Goal: Task Accomplishment & Management: Use online tool/utility

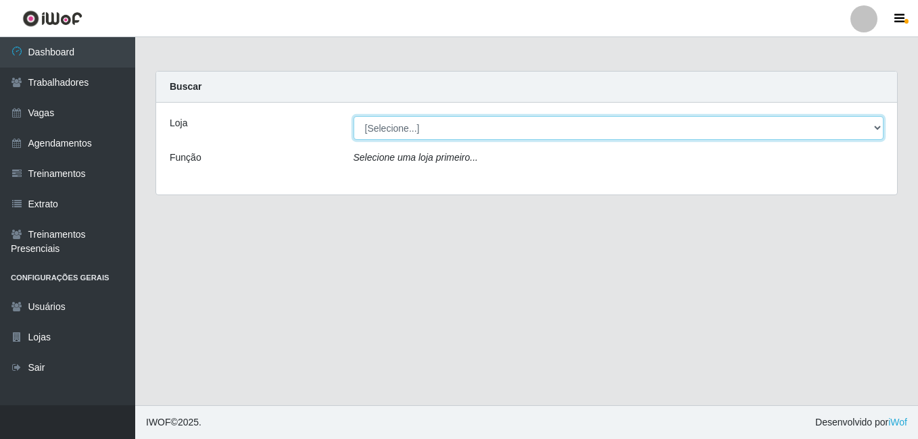
click at [449, 133] on select "[Selecione...] [GEOGRAPHIC_DATA] - [DATE][GEOGRAPHIC_DATA]" at bounding box center [618, 128] width 530 height 24
select select "471"
click at [353, 116] on select "[Selecione...] [GEOGRAPHIC_DATA] - [DATE][GEOGRAPHIC_DATA]" at bounding box center [618, 128] width 530 height 24
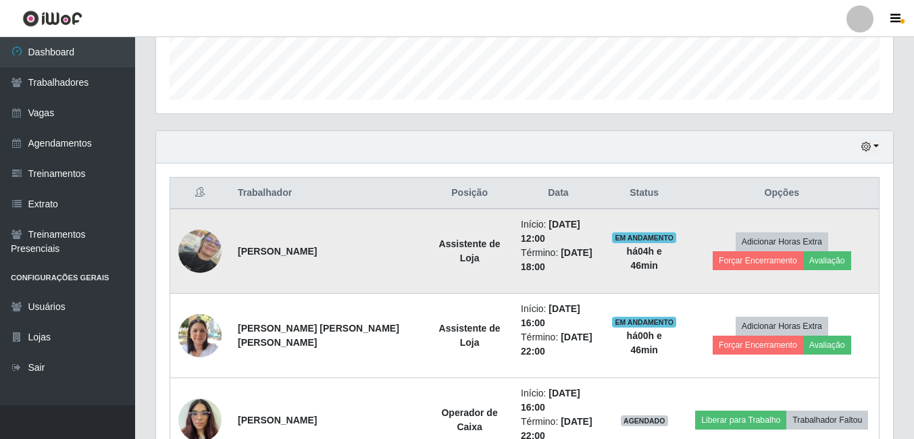
scroll to position [473, 0]
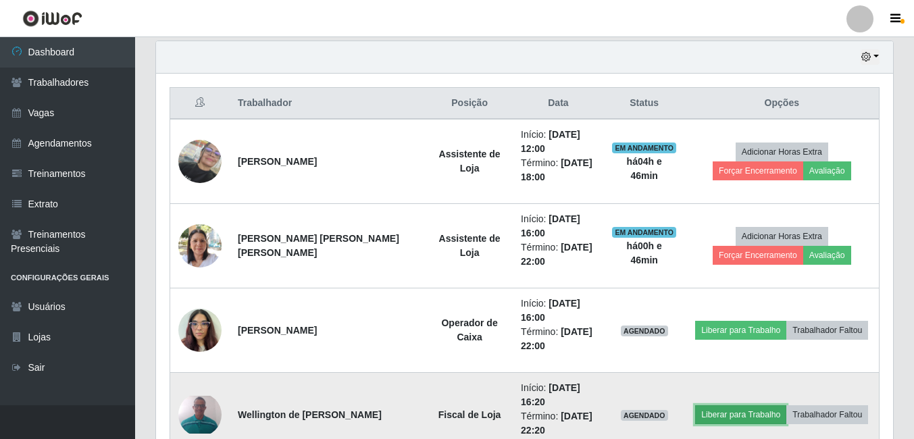
click at [745, 410] on button "Liberar para Trabalho" at bounding box center [740, 414] width 91 height 19
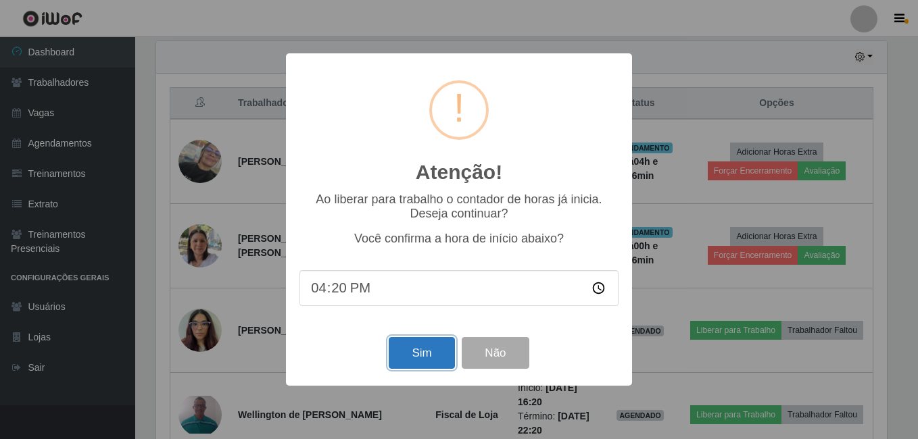
click at [408, 360] on button "Sim" at bounding box center [422, 353] width 66 height 32
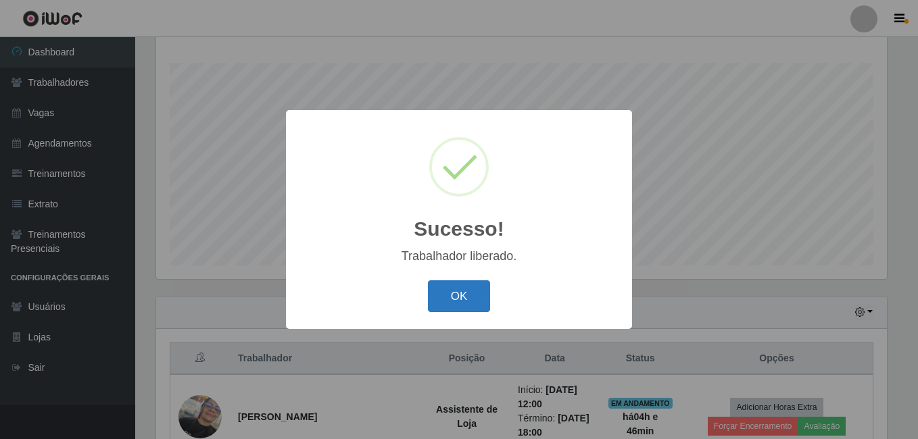
click at [463, 292] on button "OK" at bounding box center [459, 296] width 63 height 32
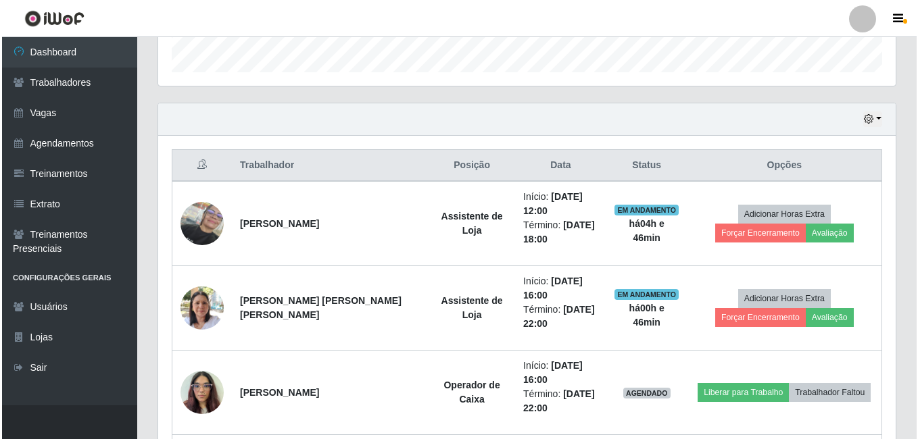
scroll to position [488, 0]
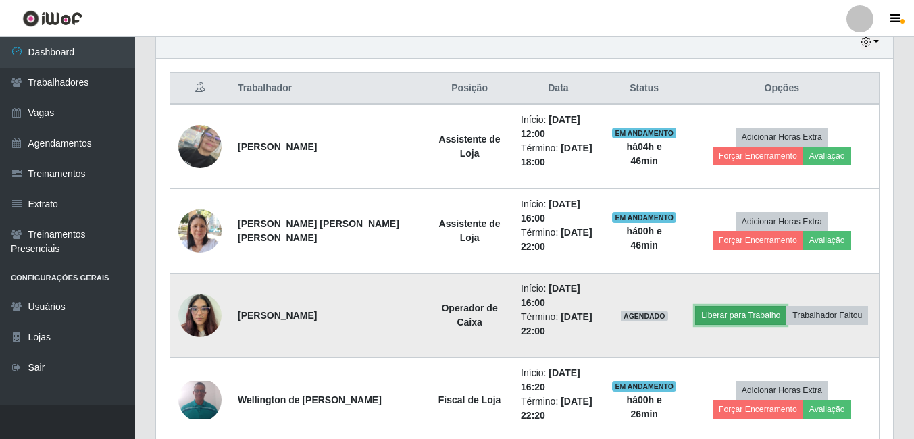
click at [735, 320] on button "Liberar para Trabalho" at bounding box center [740, 315] width 91 height 19
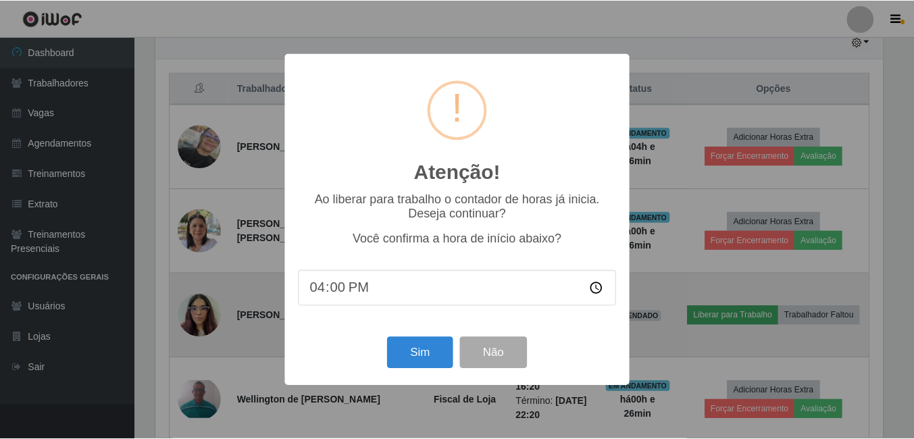
scroll to position [280, 731]
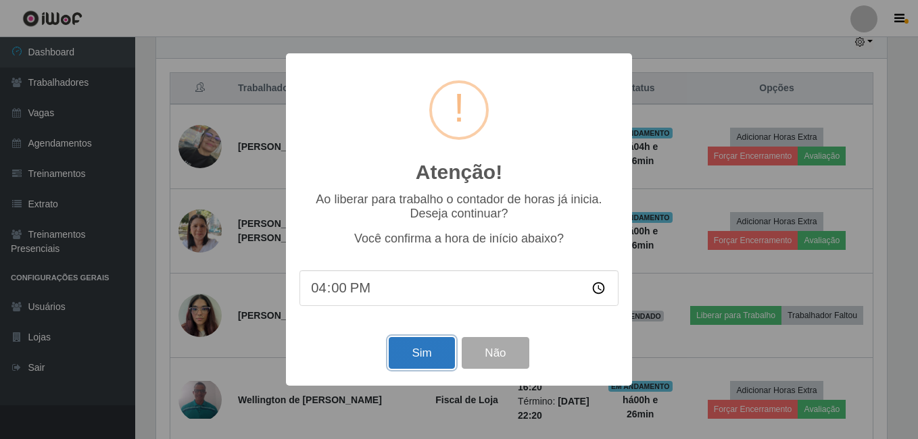
click at [404, 356] on button "Sim" at bounding box center [422, 353] width 66 height 32
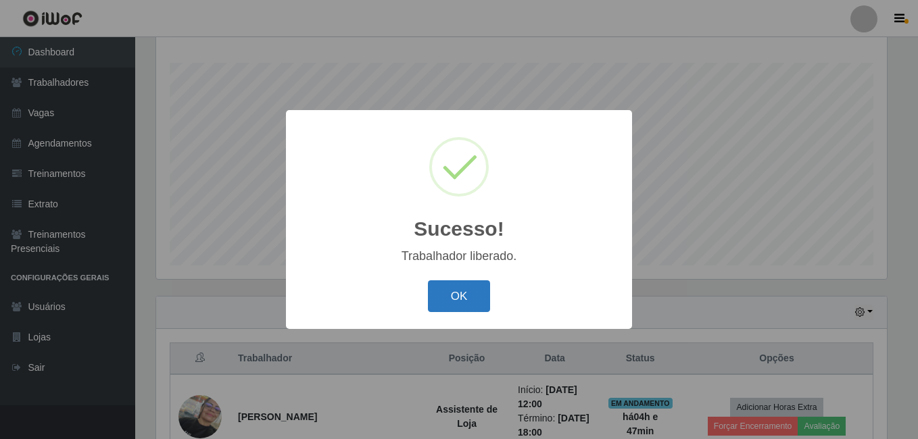
click at [465, 301] on button "OK" at bounding box center [459, 296] width 63 height 32
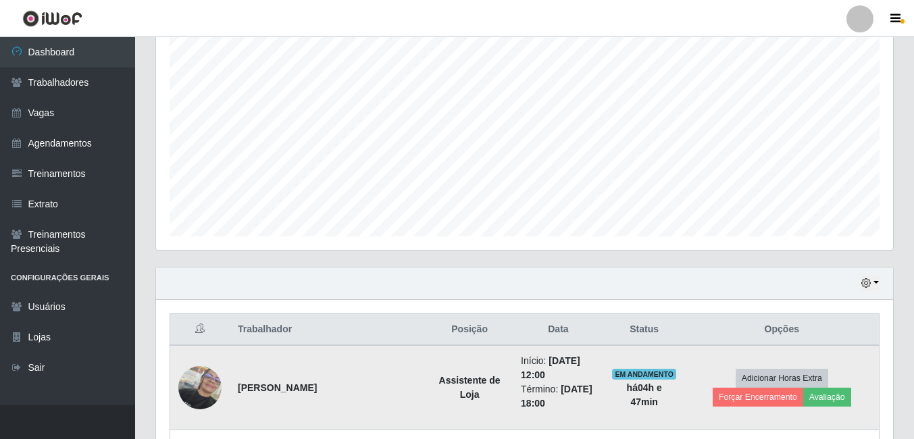
scroll to position [218, 0]
